Goal: Task Accomplishment & Management: Manage account settings

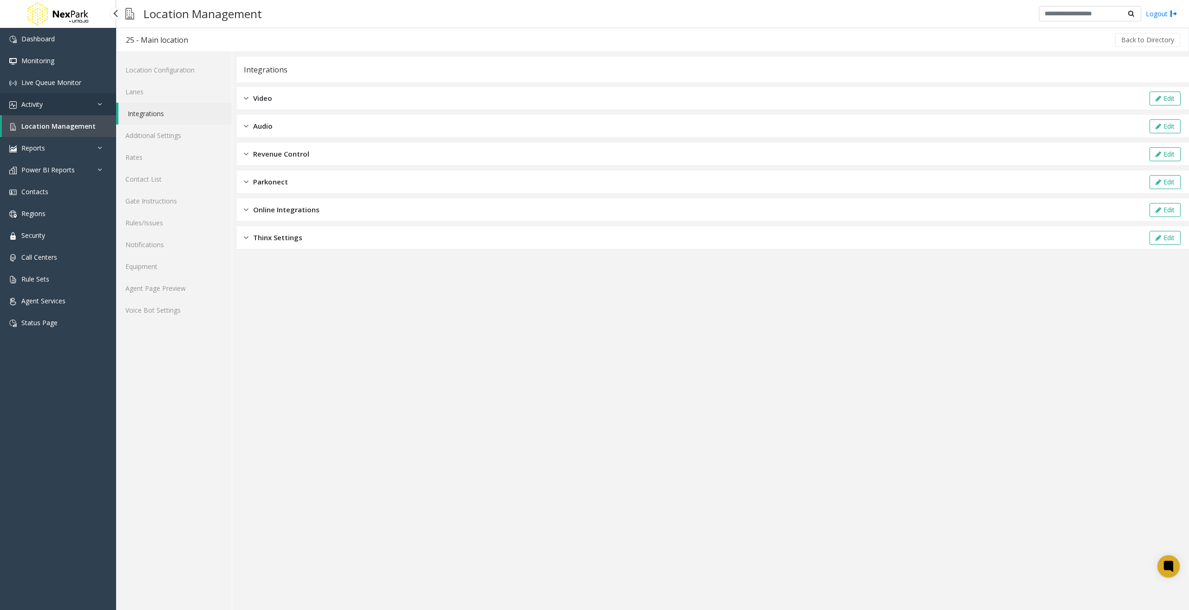
click at [72, 107] on link "Activity" at bounding box center [58, 104] width 116 height 22
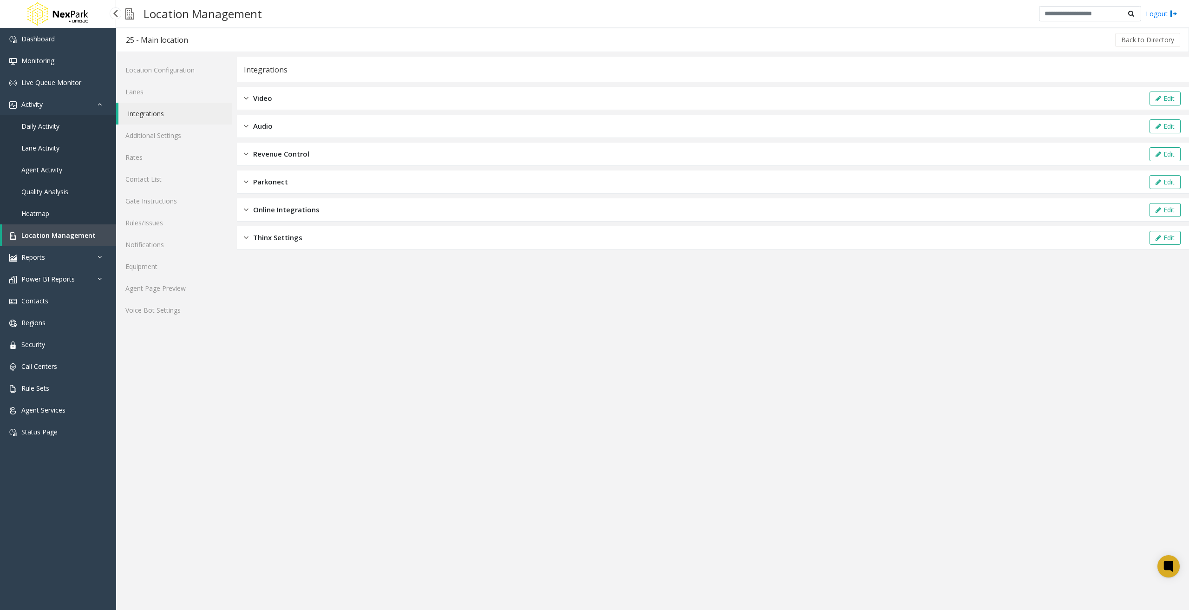
click at [66, 127] on link "Daily Activity" at bounding box center [58, 126] width 116 height 22
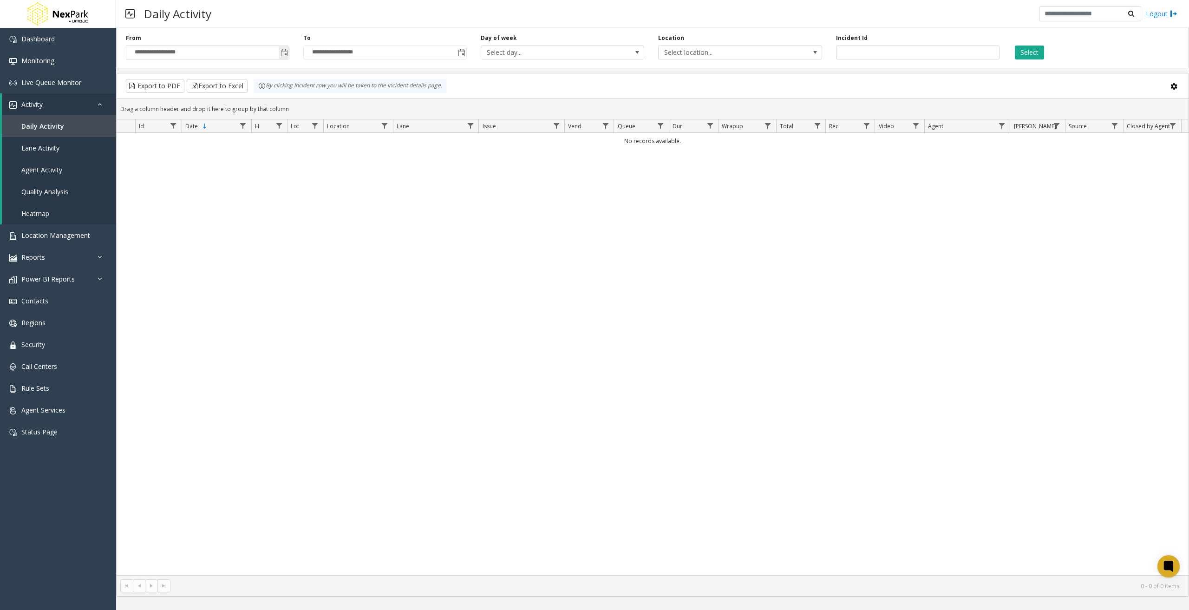
click at [283, 53] on span "Toggle popup" at bounding box center [284, 52] width 7 height 7
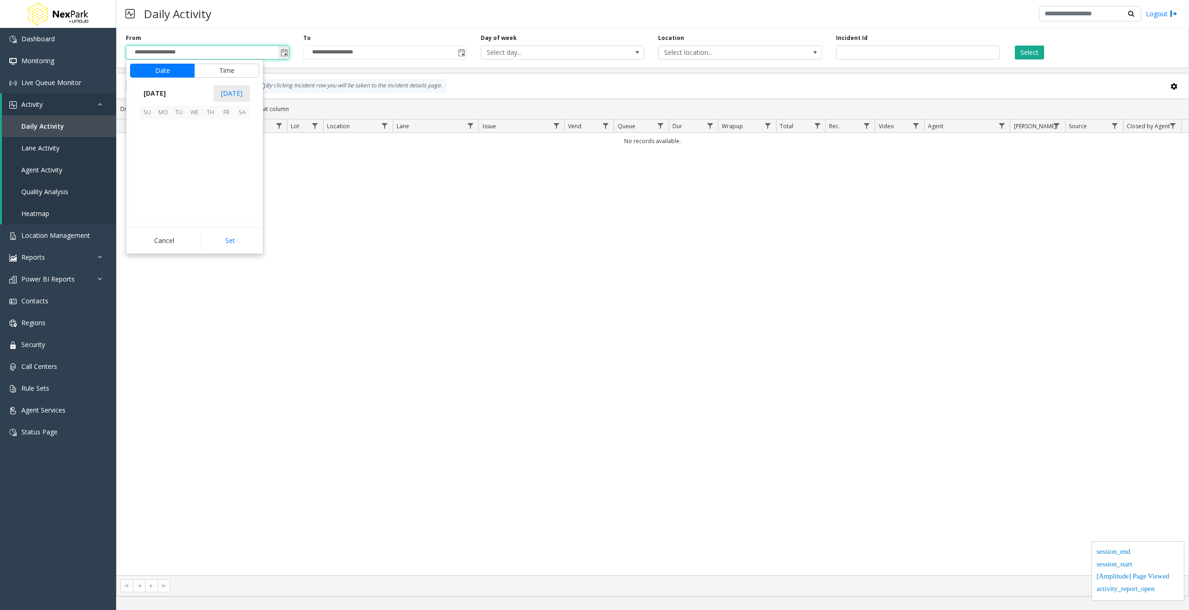
scroll to position [166568, 0]
click at [170, 92] on span "August 2025" at bounding box center [154, 93] width 31 height 14
click at [222, 129] on span "Aug" at bounding box center [217, 135] width 22 height 22
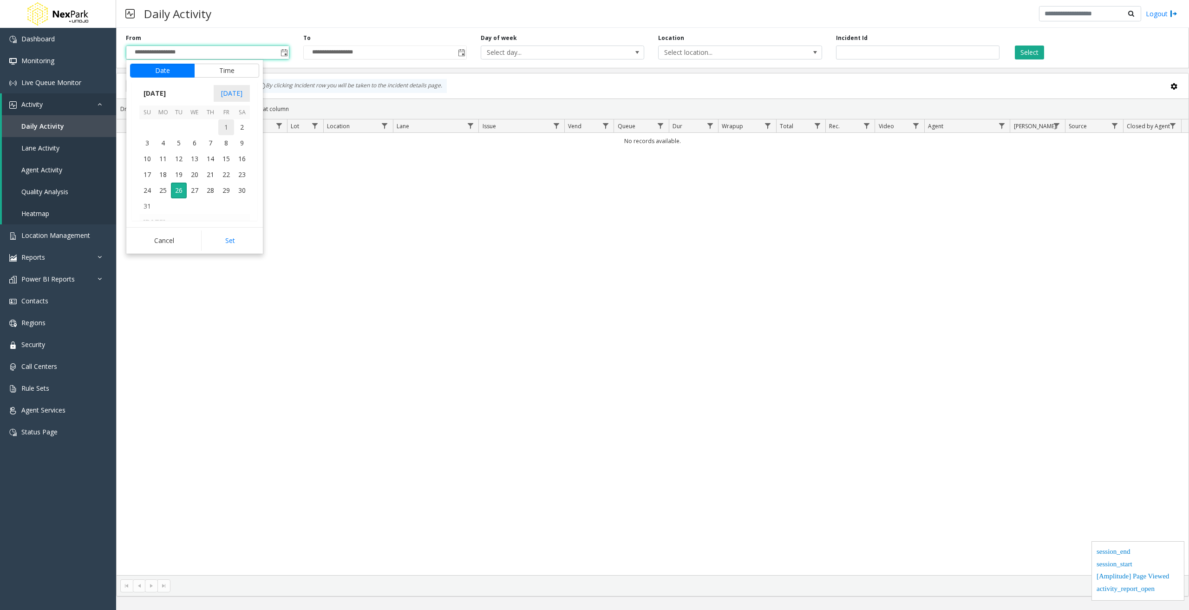
click at [222, 123] on span "1" at bounding box center [226, 127] width 16 height 16
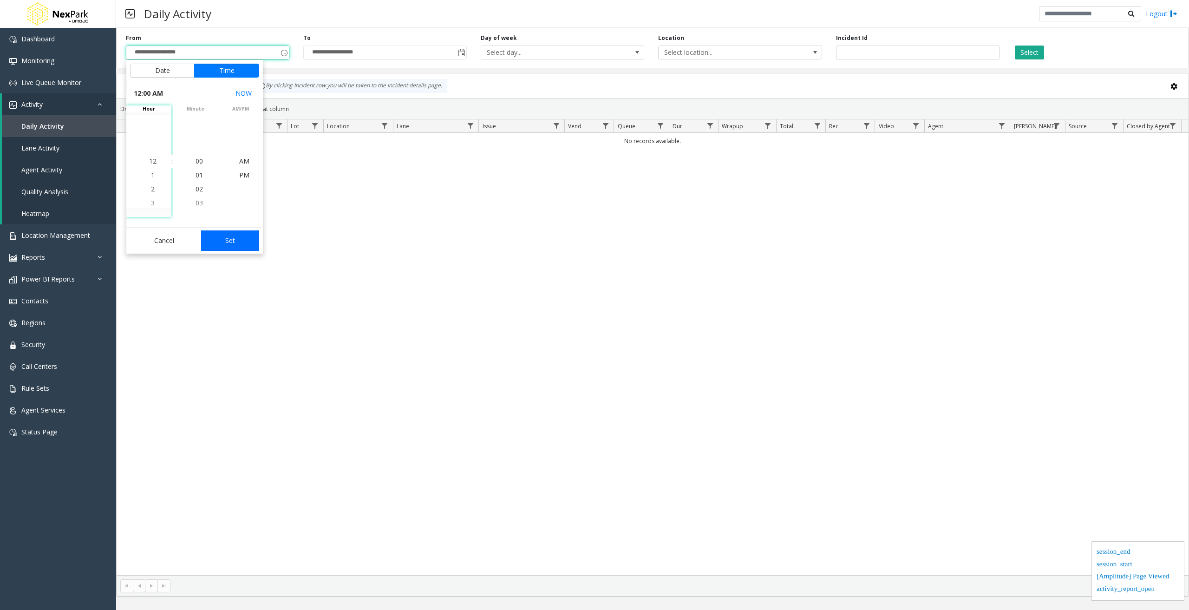
click at [230, 238] on button "Set" at bounding box center [230, 240] width 59 height 20
type input "**********"
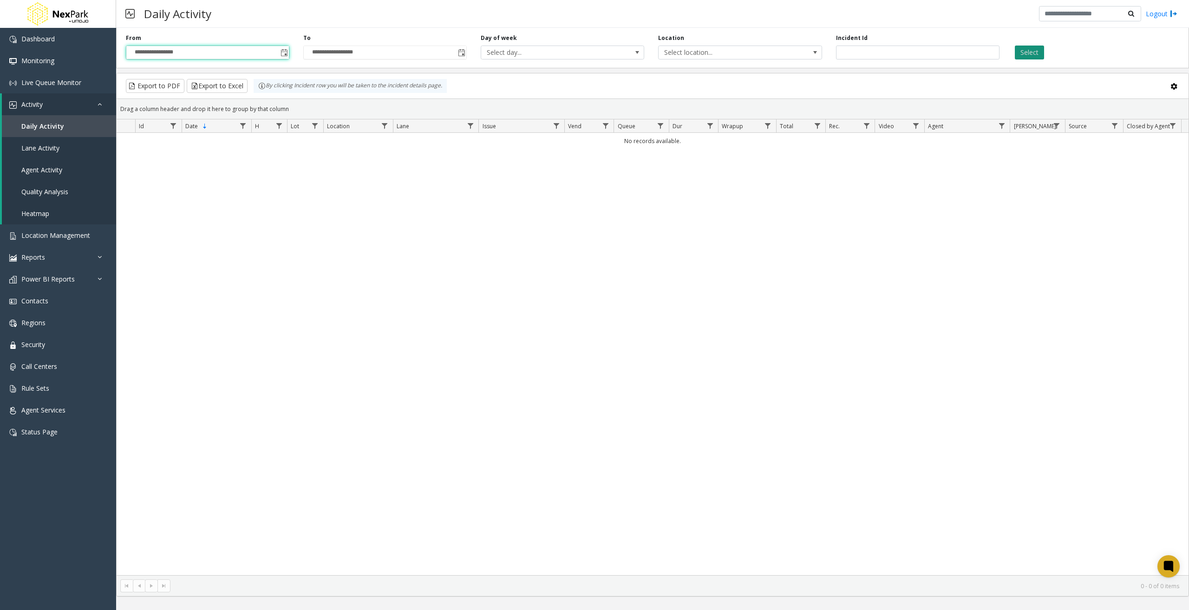
click at [1028, 52] on button "Select" at bounding box center [1029, 53] width 29 height 14
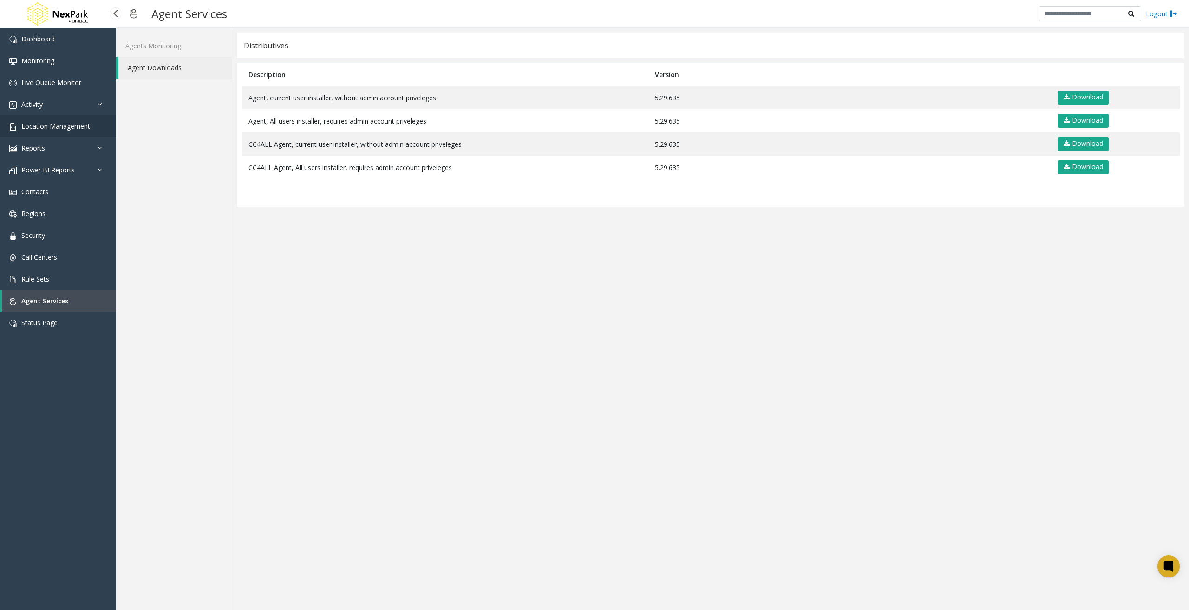
click at [78, 127] on span "Location Management" at bounding box center [55, 126] width 69 height 9
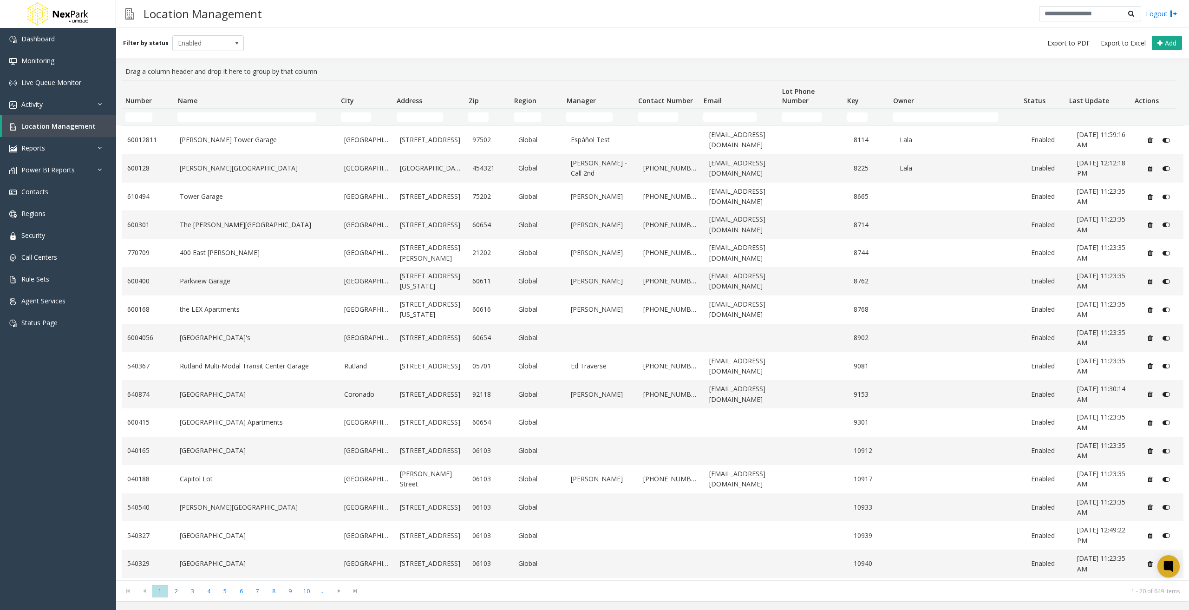
click at [138, 110] on td "Number Filter" at bounding box center [148, 117] width 52 height 17
click at [140, 114] on input "Number Filter" at bounding box center [138, 116] width 27 height 9
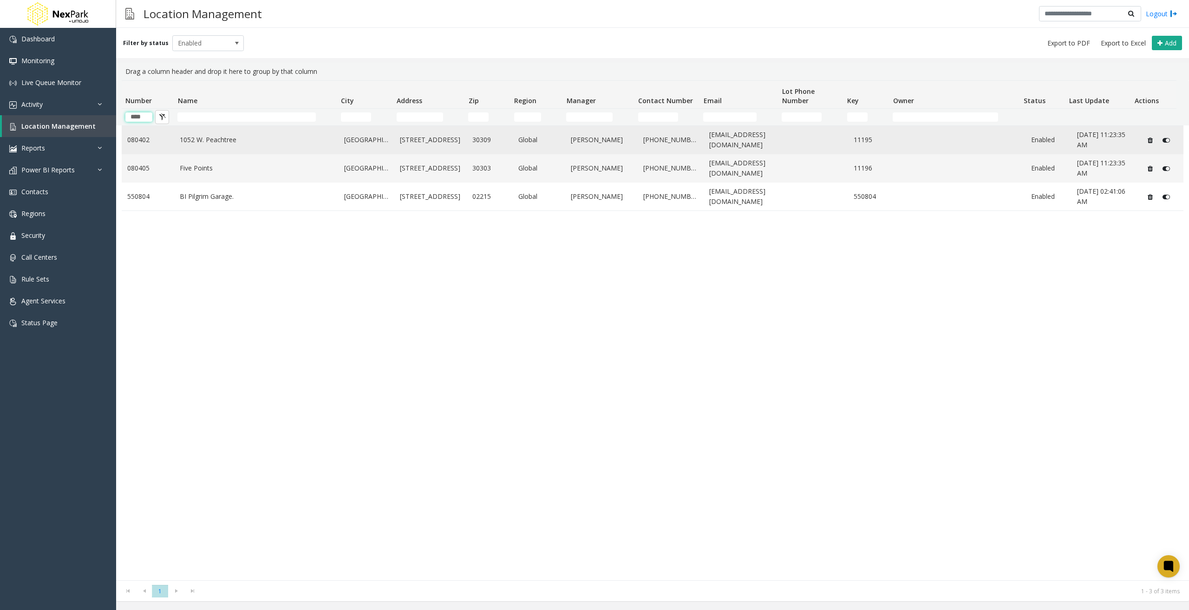
type input "****"
click at [171, 149] on td "080402" at bounding box center [148, 140] width 52 height 28
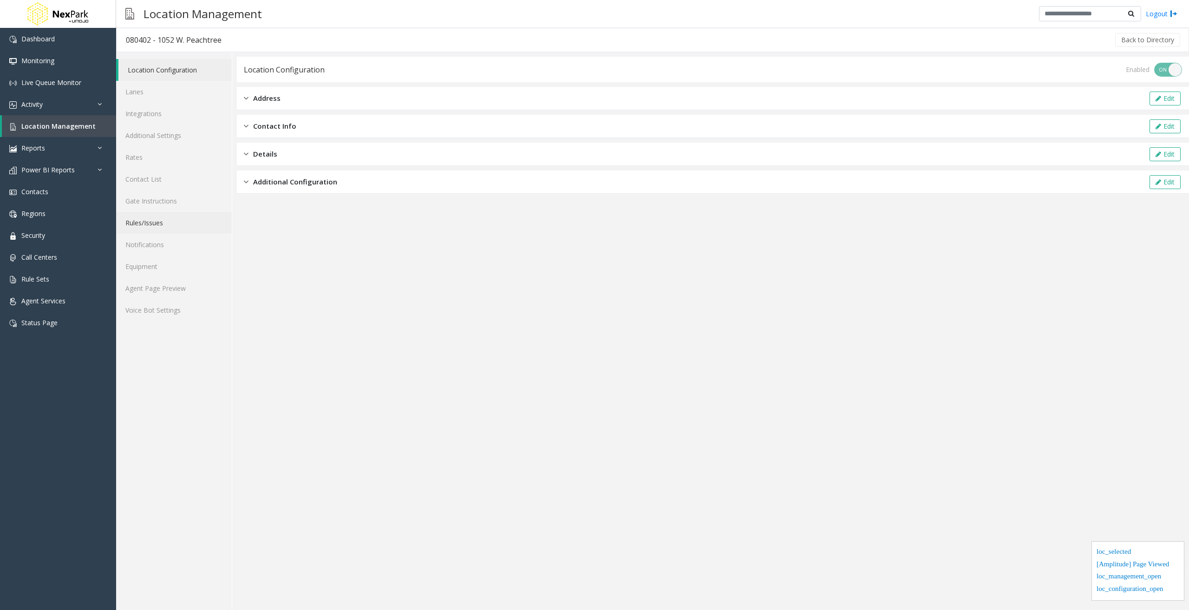
click at [165, 222] on link "Rules/Issues" at bounding box center [174, 223] width 116 height 22
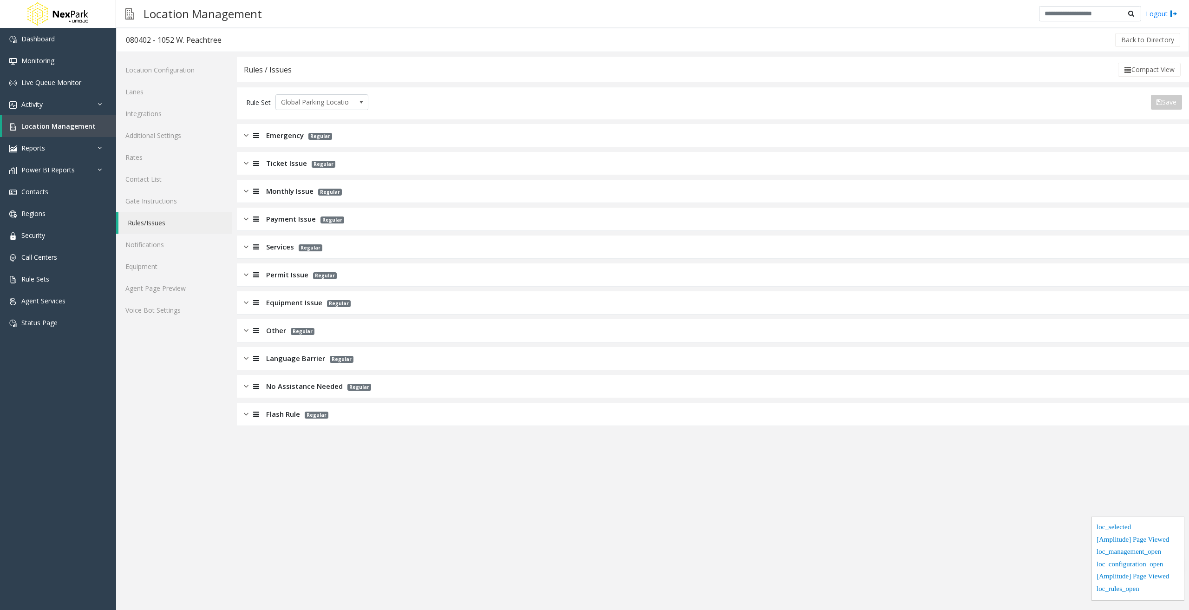
click at [245, 410] on img at bounding box center [246, 414] width 5 height 11
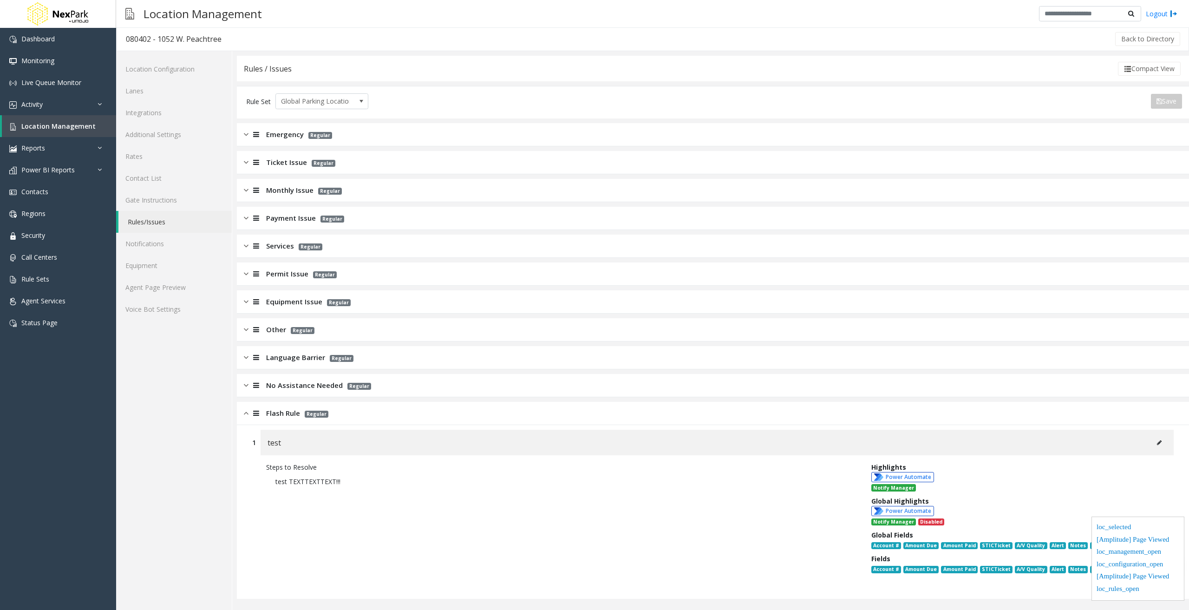
scroll to position [1, 0]
click at [1155, 439] on button at bounding box center [1159, 442] width 15 height 14
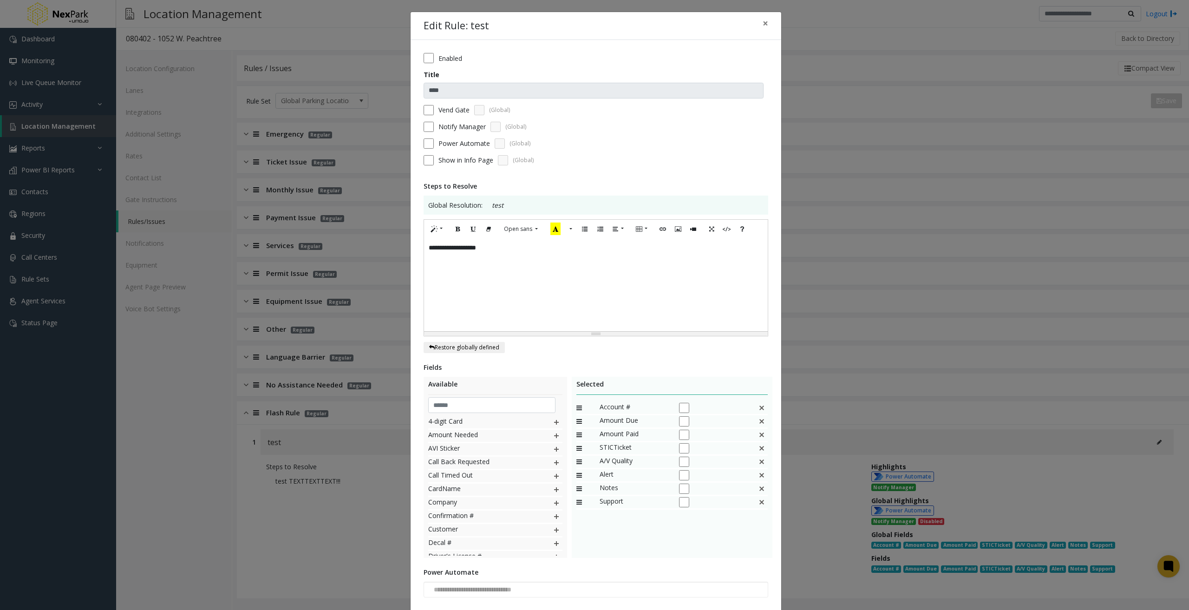
click at [431, 55] on div "Enabled" at bounding box center [596, 58] width 345 height 10
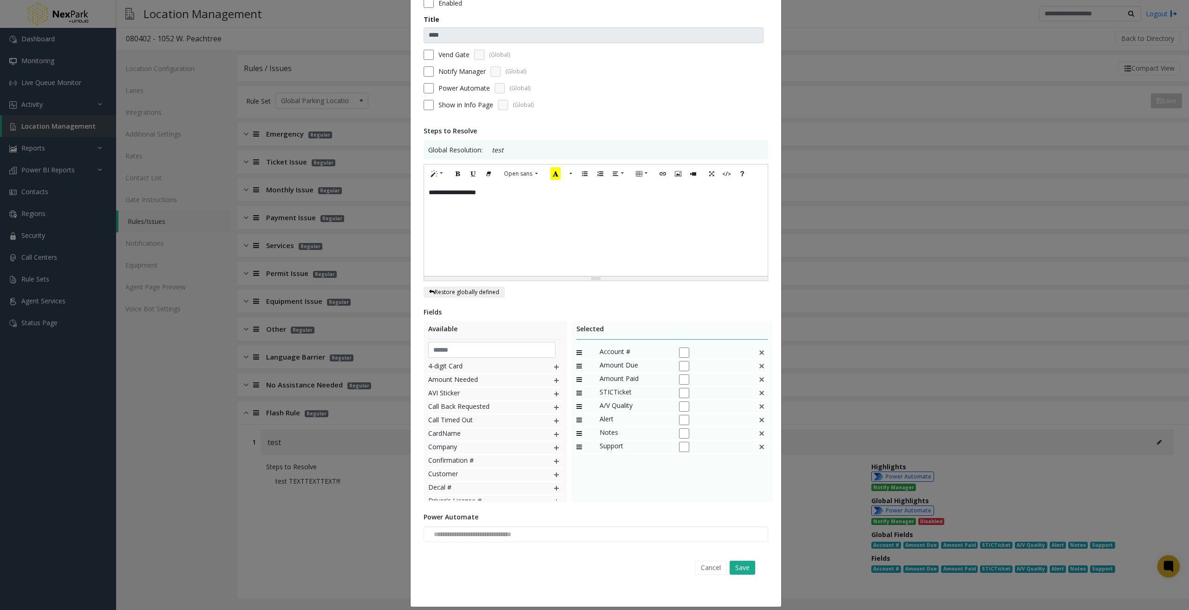
scroll to position [64, 0]
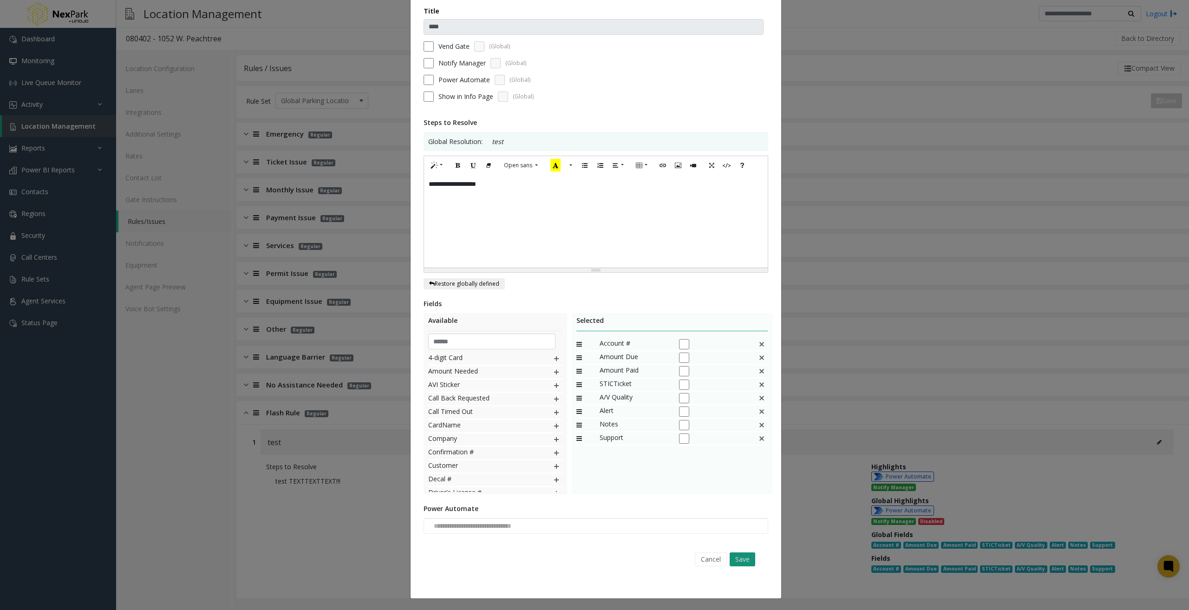
click at [747, 557] on button "Save" at bounding box center [743, 559] width 26 height 14
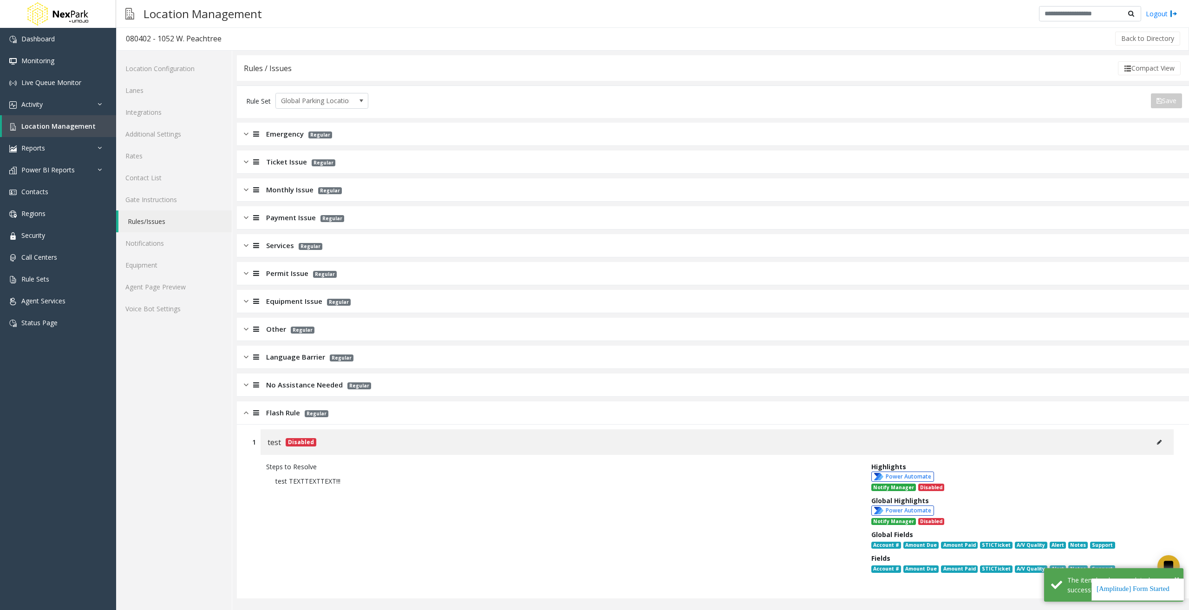
click at [392, 549] on div "Steps to Resolve test TEXTTEXTTEXT!!!" at bounding box center [561, 520] width 605 height 116
